Goal: Answer question/provide support: Answer question/provide support

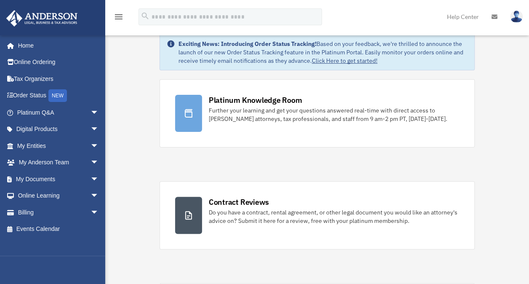
scroll to position [36, 0]
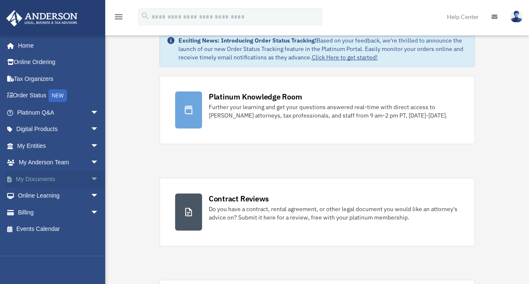
click at [90, 176] on span "arrow_drop_down" at bounding box center [98, 178] width 17 height 17
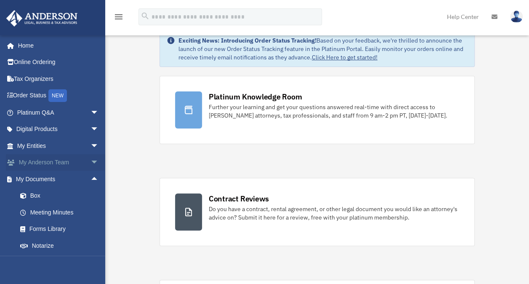
click at [90, 166] on span "arrow_drop_down" at bounding box center [98, 162] width 17 height 17
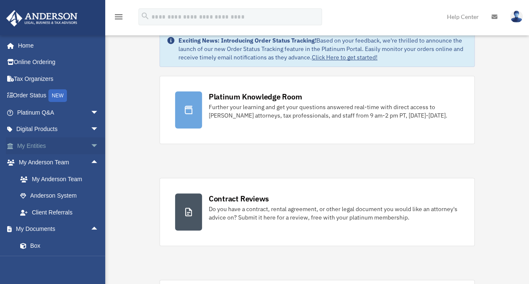
click at [90, 144] on span "arrow_drop_down" at bounding box center [98, 145] width 17 height 17
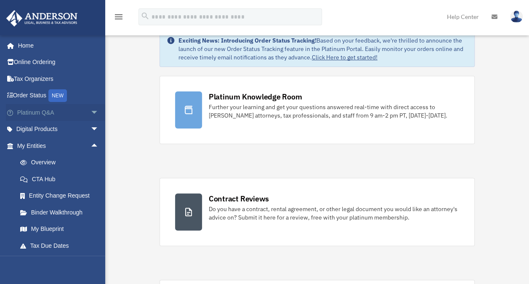
click at [92, 115] on span "arrow_drop_down" at bounding box center [98, 112] width 17 height 17
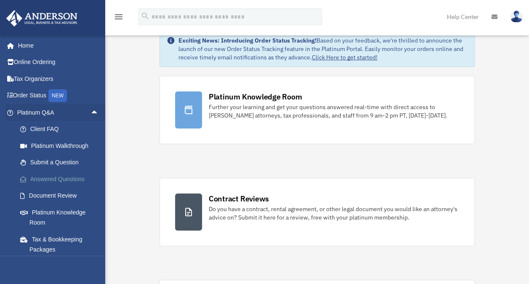
click at [67, 183] on link "Answered Questions" at bounding box center [62, 178] width 100 height 17
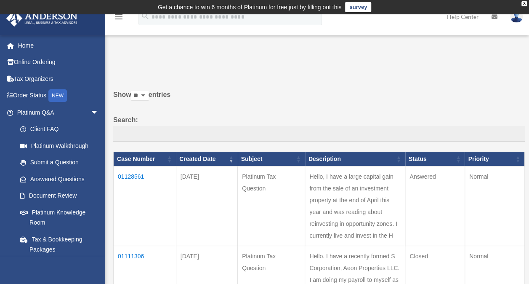
click at [135, 179] on td "01128561" at bounding box center [145, 206] width 63 height 80
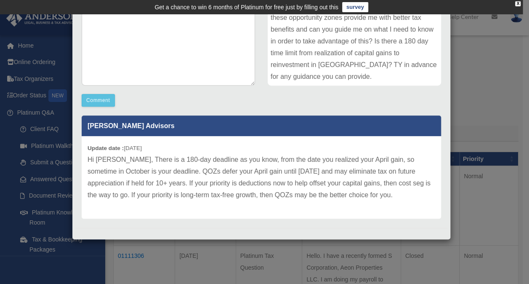
scroll to position [179, 0]
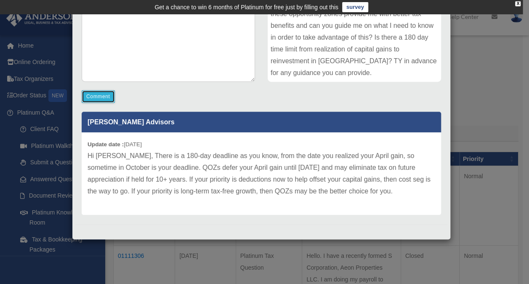
click at [93, 91] on button "Comment" at bounding box center [98, 96] width 33 height 13
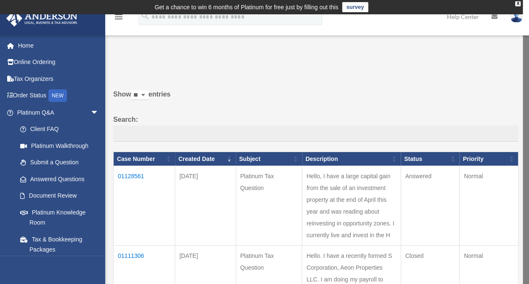
click at [119, 174] on td "01128561" at bounding box center [144, 206] width 61 height 80
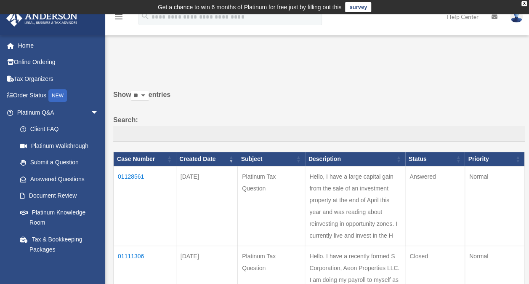
click at [134, 172] on td "01128561" at bounding box center [145, 206] width 63 height 80
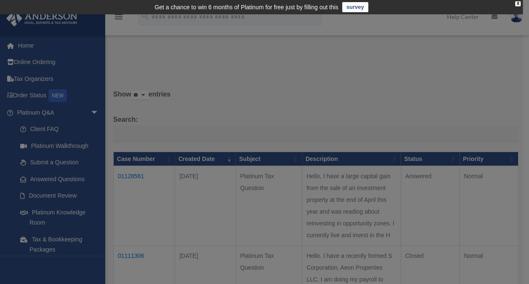
scroll to position [0, 0]
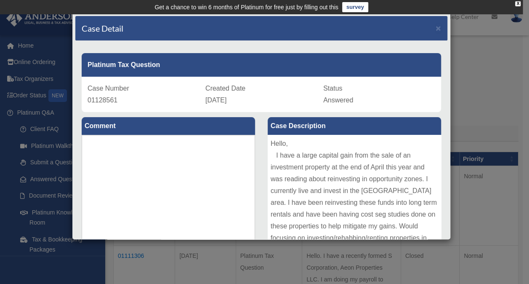
click at [101, 131] on label "Comment" at bounding box center [168, 126] width 173 height 18
click at [97, 145] on textarea at bounding box center [168, 198] width 173 height 126
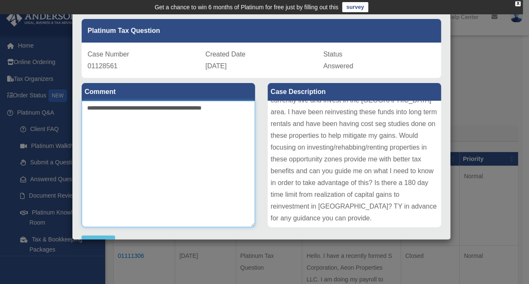
scroll to position [32, 0]
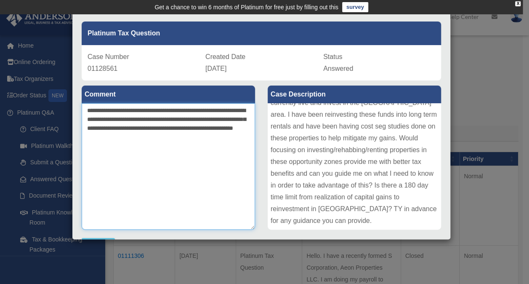
click at [183, 117] on textarea "**********" at bounding box center [168, 166] width 173 height 126
drag, startPoint x: 101, startPoint y: 135, endPoint x: 96, endPoint y: 130, distance: 7.1
click at [96, 130] on textarea "**********" at bounding box center [168, 166] width 173 height 126
click at [144, 147] on textarea "**********" at bounding box center [168, 166] width 173 height 126
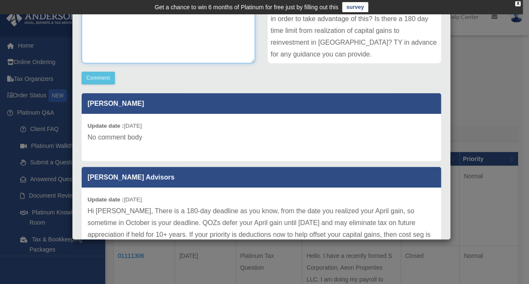
scroll to position [195, 0]
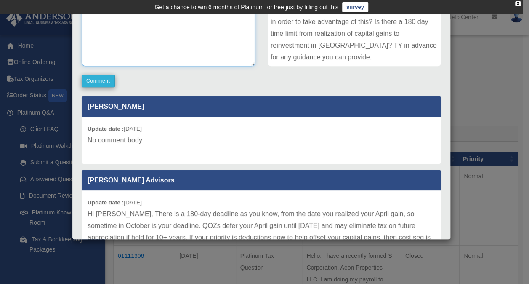
type textarea "**********"
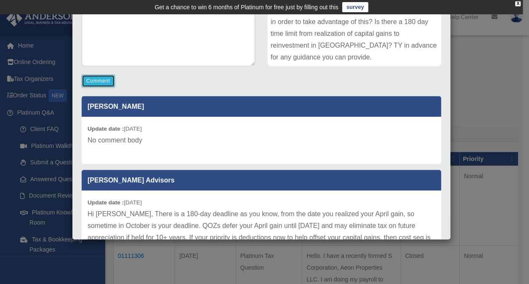
click at [106, 85] on button "Comment" at bounding box center [98, 80] width 33 height 13
